Goal: Task Accomplishment & Management: Complete application form

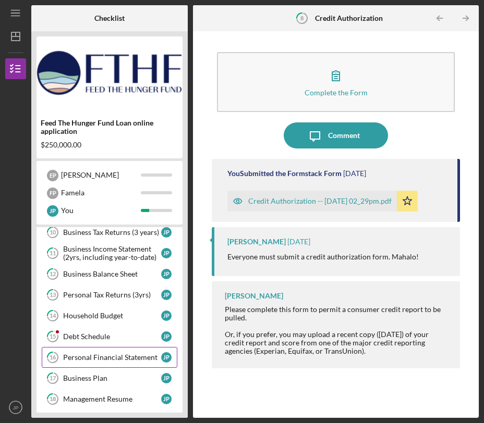
scroll to position [92, 0]
click at [121, 337] on div "Debt Schedule" at bounding box center [112, 337] width 98 height 8
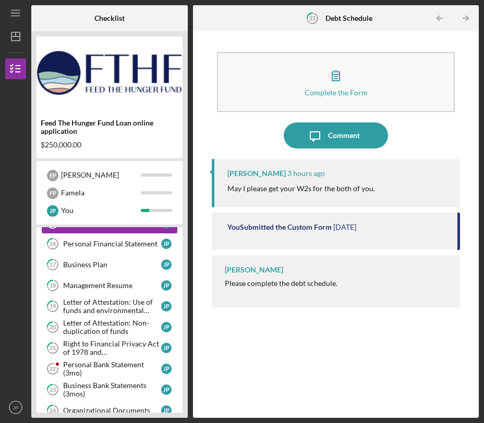
scroll to position [210, 0]
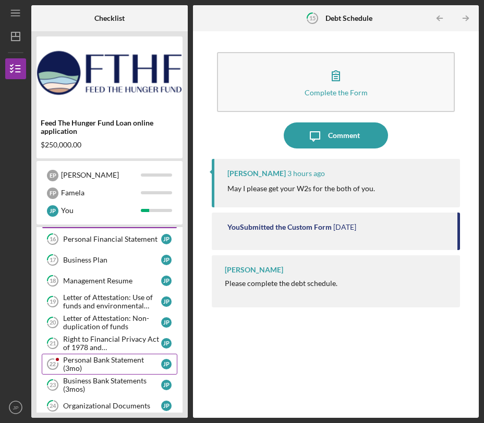
click at [148, 363] on div "Personal Bank Statement (3mo)" at bounding box center [112, 364] width 98 height 17
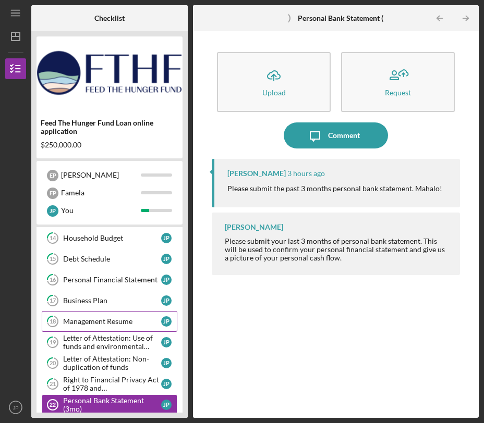
scroll to position [164, 0]
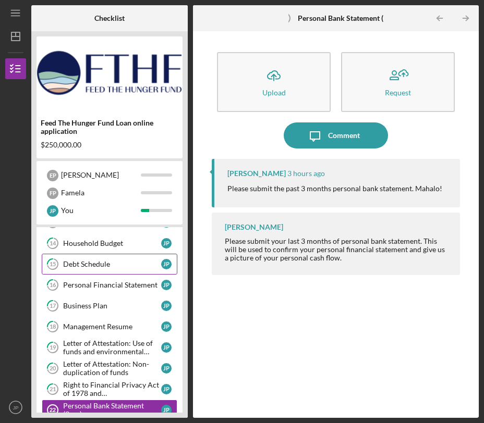
click at [144, 264] on div "Debt Schedule" at bounding box center [112, 264] width 98 height 8
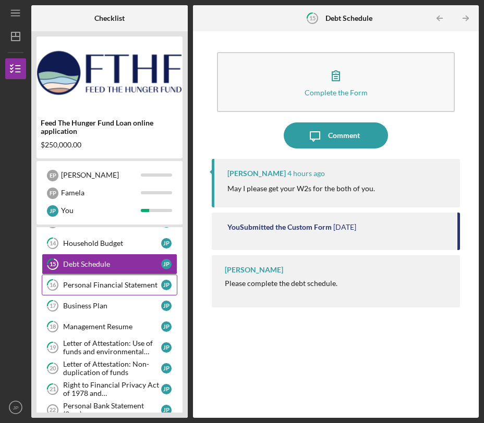
click at [138, 280] on link "16 Personal Financial Statement J P" at bounding box center [110, 285] width 136 height 21
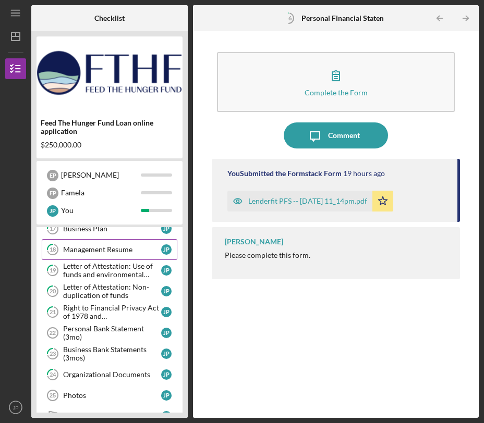
scroll to position [240, 0]
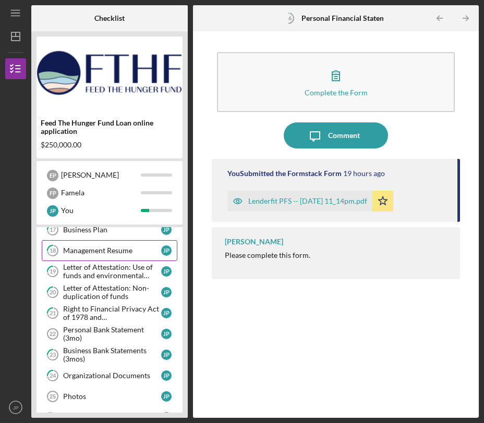
click at [129, 333] on div "Personal Bank Statement (3mo)" at bounding box center [112, 334] width 98 height 17
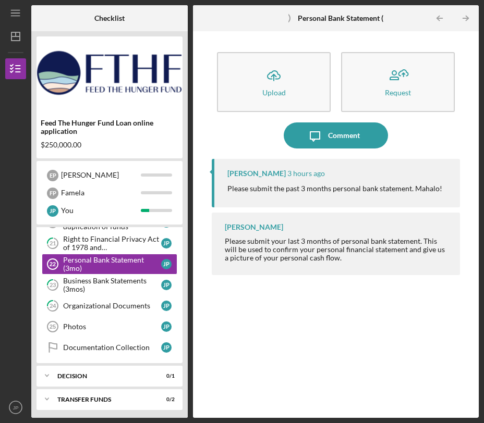
scroll to position [312, 0]
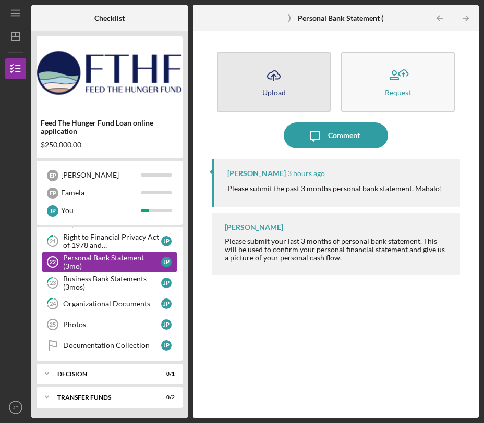
click at [283, 74] on icon "Icon/Upload" at bounding box center [274, 76] width 26 height 26
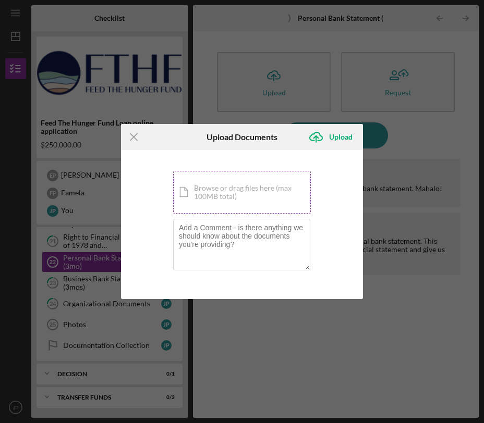
click at [259, 186] on div "Icon/Document Browse or drag files here (max 100MB total) Tap to choose files o…" at bounding box center [242, 192] width 138 height 43
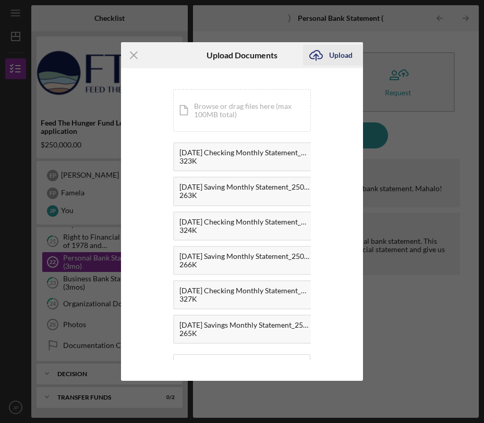
click at [333, 56] on div "Upload" at bounding box center [340, 55] width 23 height 21
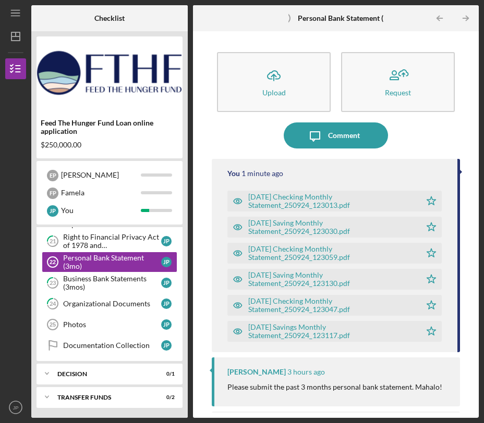
click at [438, 120] on div "Icon/Upload Upload Request" at bounding box center [336, 85] width 248 height 76
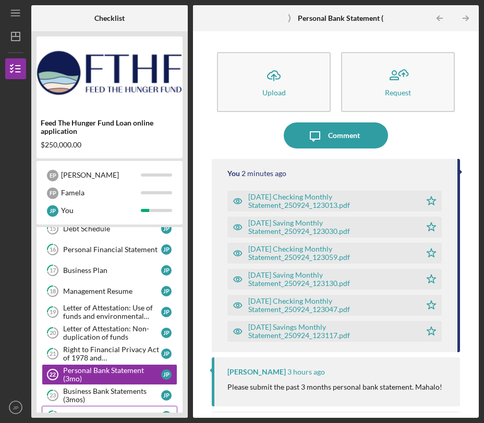
scroll to position [189, 0]
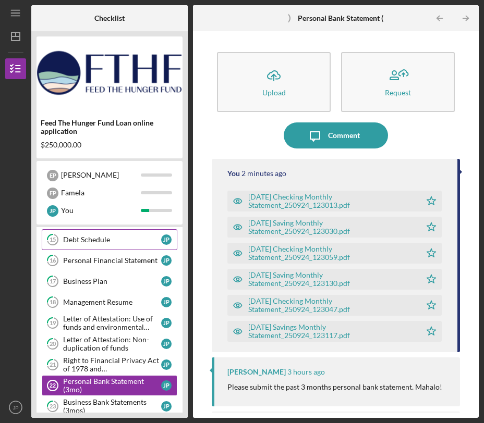
click at [112, 242] on div "Debt Schedule" at bounding box center [112, 240] width 98 height 8
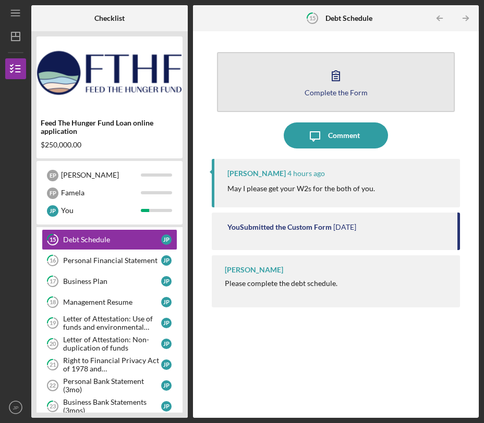
click at [334, 76] on icon "button" at bounding box center [336, 76] width 26 height 26
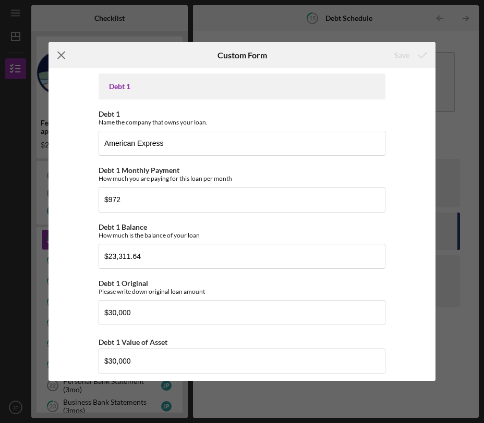
click at [59, 52] on icon "Icon/Menu Close" at bounding box center [61, 55] width 26 height 26
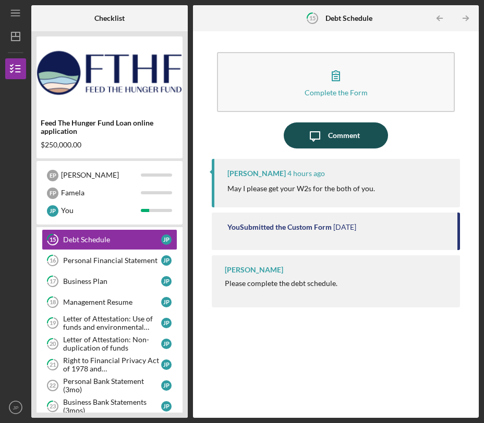
click at [337, 133] on div "Comment" at bounding box center [344, 136] width 32 height 26
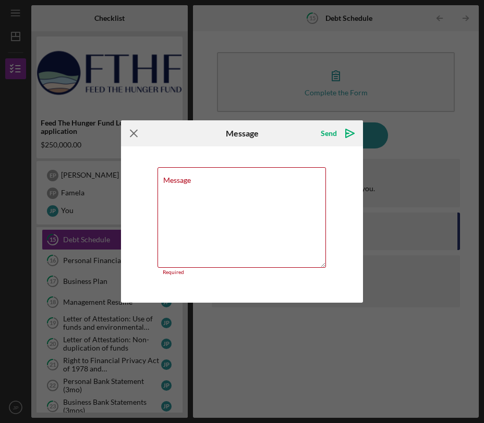
click at [132, 132] on icon "Icon/Menu Close" at bounding box center [134, 133] width 26 height 26
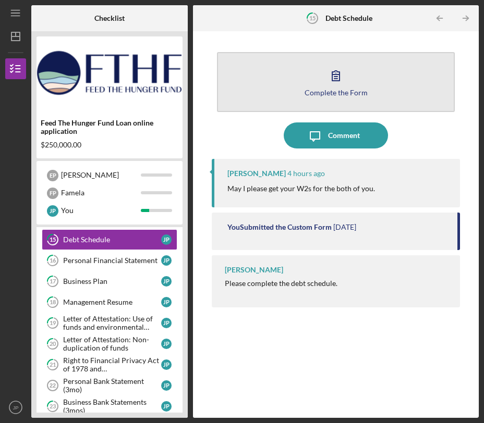
click at [387, 81] on button "Complete the Form Form" at bounding box center [335, 82] width 237 height 60
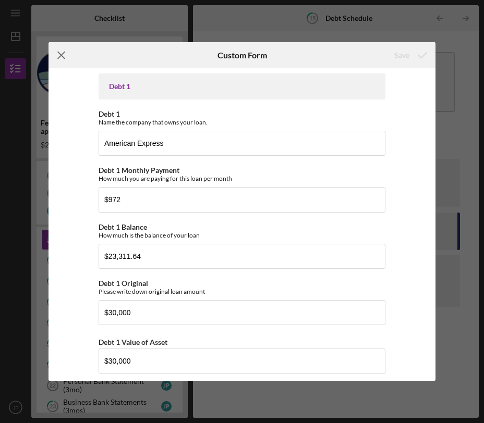
click at [60, 55] on line at bounding box center [61, 55] width 7 height 7
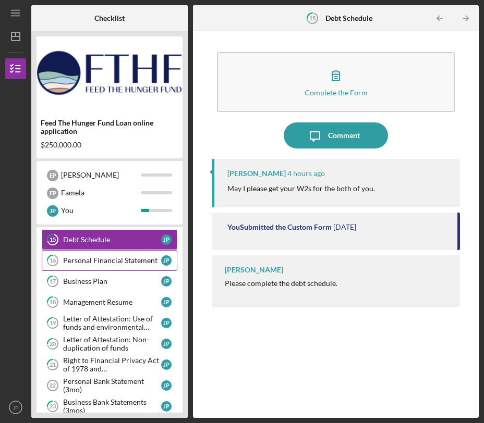
click at [123, 261] on div "Personal Financial Statement" at bounding box center [112, 260] width 98 height 8
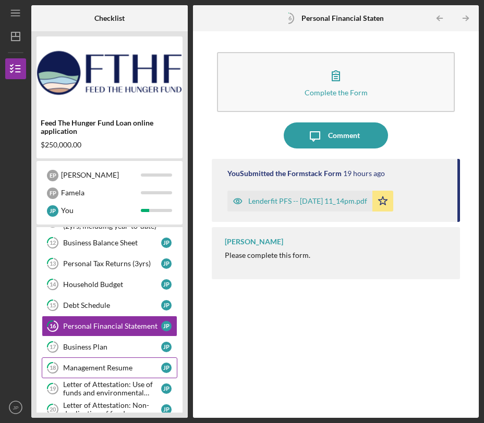
scroll to position [123, 0]
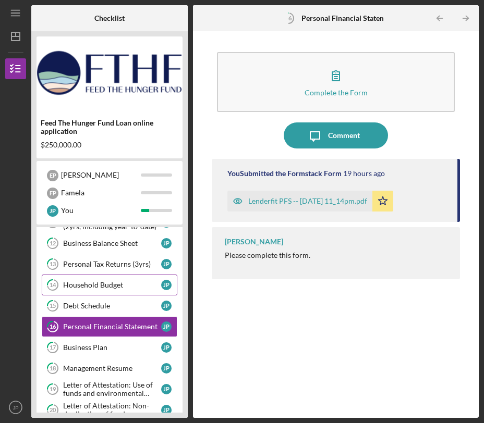
click at [110, 280] on link "14 Household Budget J P" at bounding box center [110, 285] width 136 height 21
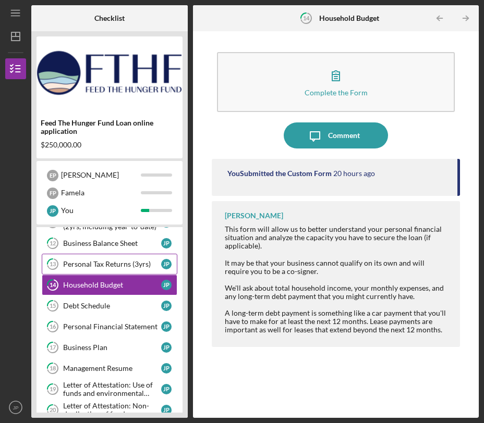
click at [117, 264] on div "Personal Tax Returns (3yrs)" at bounding box center [112, 264] width 98 height 8
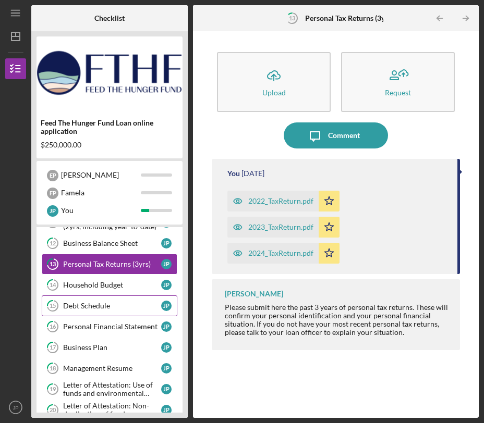
click at [106, 313] on link "15 Debt Schedule J P" at bounding box center [110, 306] width 136 height 21
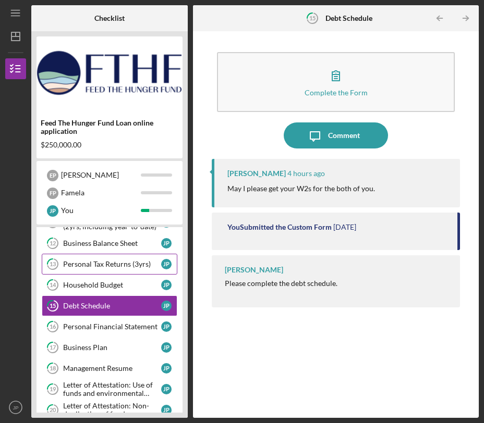
click at [117, 263] on div "Personal Tax Returns (3yrs)" at bounding box center [112, 264] width 98 height 8
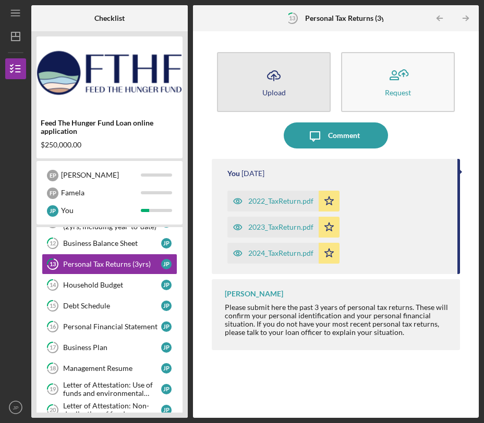
click at [268, 89] on div "Upload" at bounding box center [273, 93] width 23 height 8
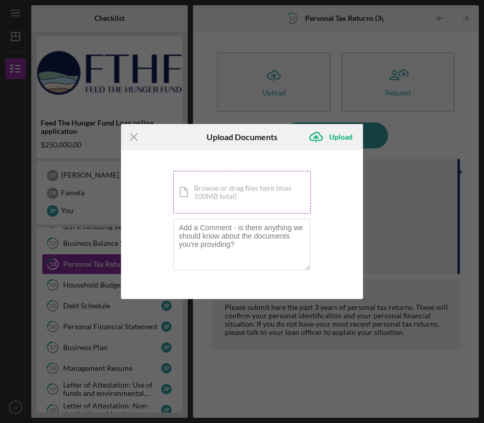
click at [265, 193] on div "Icon/Document Browse or drag files here (max 100MB total) Tap to choose files o…" at bounding box center [242, 192] width 138 height 43
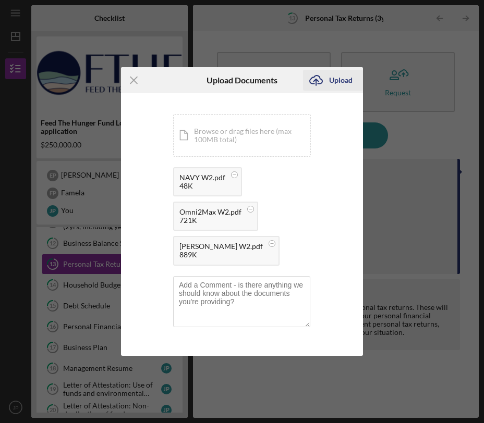
click at [333, 82] on div "Upload" at bounding box center [340, 80] width 23 height 21
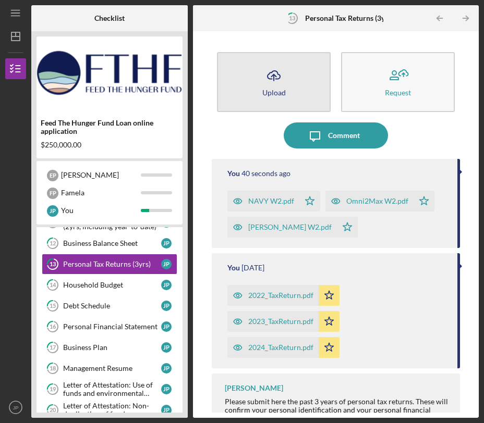
click at [272, 80] on icon "Icon/Upload" at bounding box center [274, 76] width 26 height 26
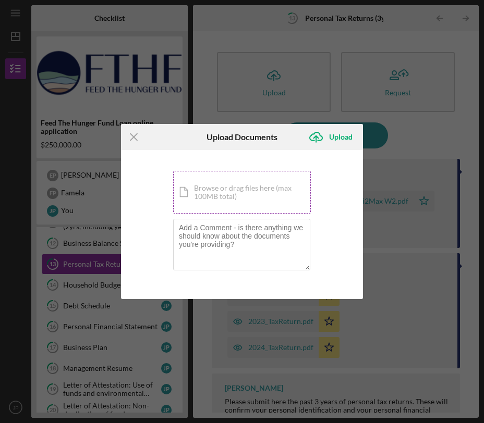
click at [271, 191] on div "Icon/Document Browse or drag files here (max 100MB total) Tap to choose files o…" at bounding box center [242, 192] width 138 height 43
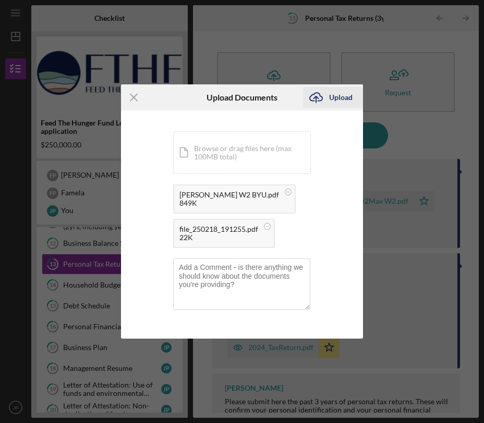
click at [328, 96] on icon "Icon/Upload" at bounding box center [316, 97] width 26 height 26
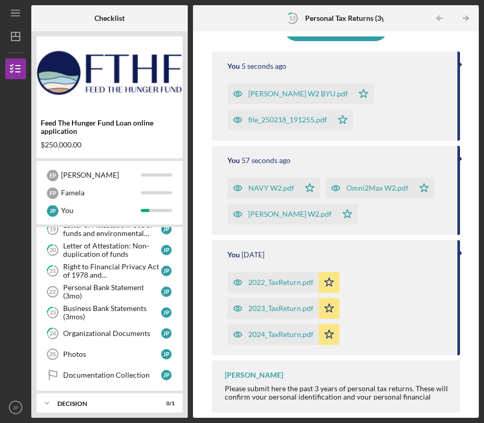
scroll to position [287, 0]
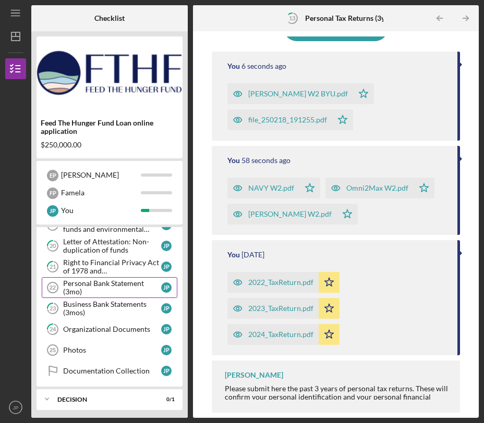
click at [142, 288] on div "Personal Bank Statement (3mo)" at bounding box center [112, 287] width 98 height 17
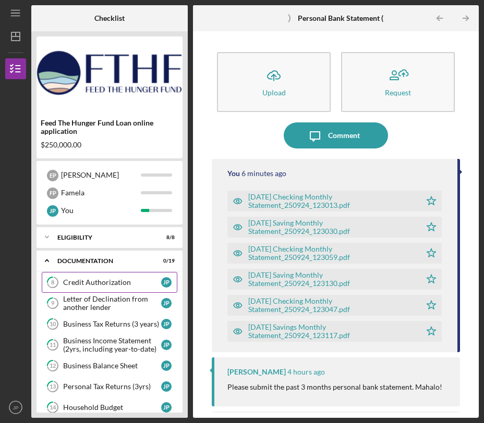
click at [129, 286] on div "Credit Authorization" at bounding box center [112, 282] width 98 height 8
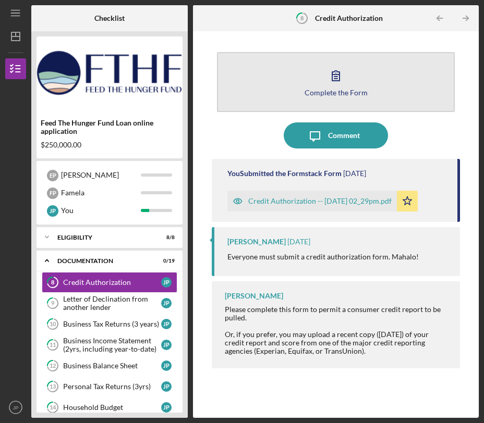
click at [342, 96] on button "Complete the Form Form" at bounding box center [335, 82] width 237 height 60
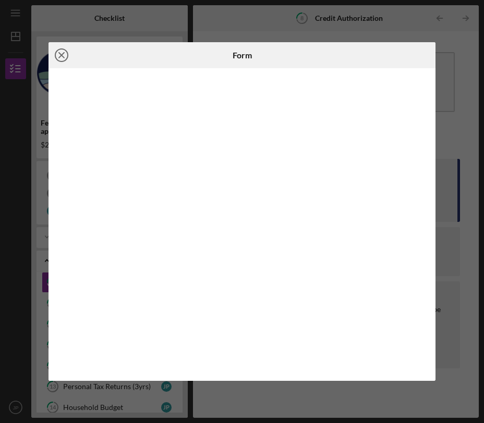
click at [58, 54] on icon "Icon/Close" at bounding box center [61, 55] width 26 height 26
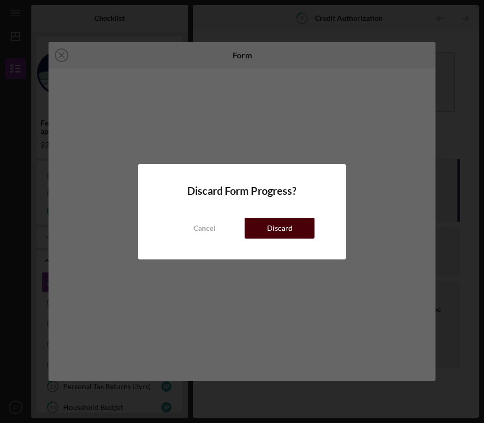
click at [281, 221] on div "Discard" at bounding box center [280, 228] width 26 height 21
